Goal: Information Seeking & Learning: Learn about a topic

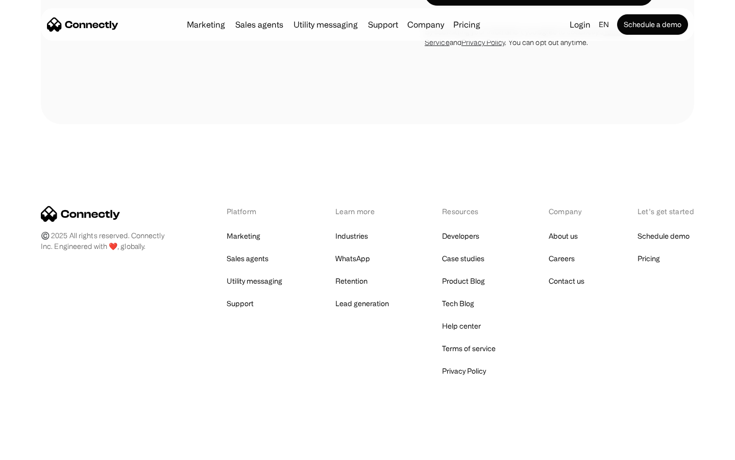
scroll to position [1972, 0]
